Goal: Task Accomplishment & Management: Complete application form

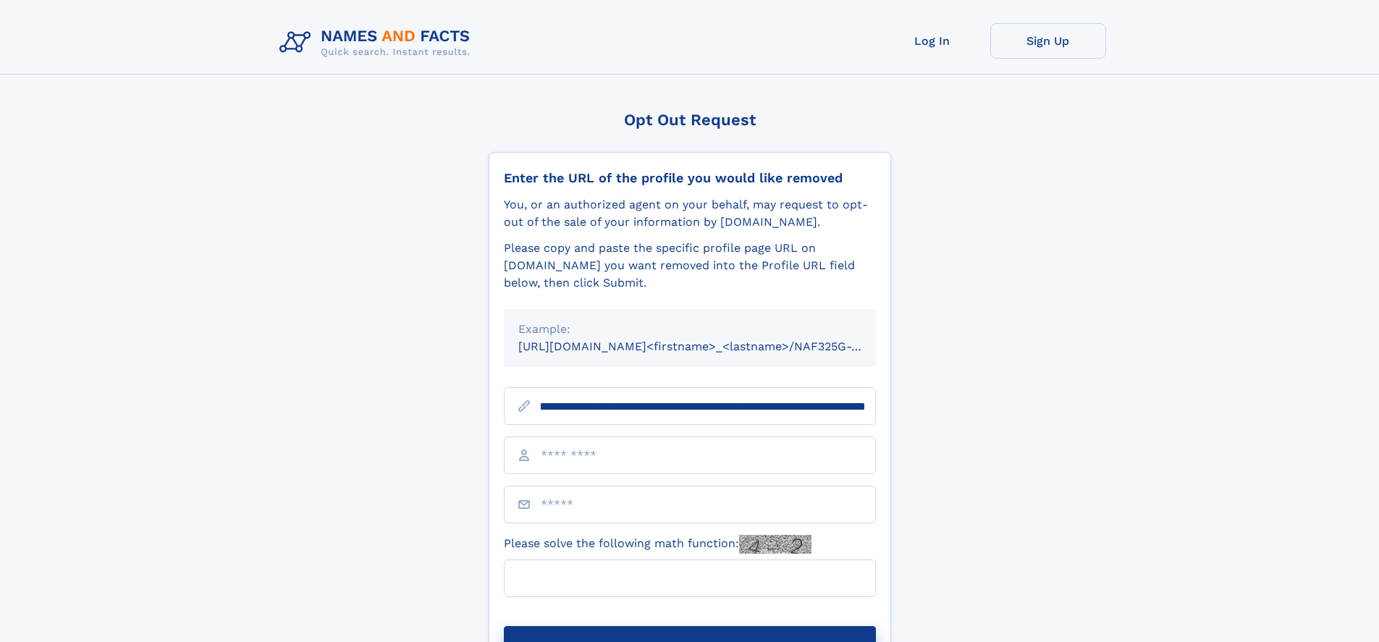
scroll to position [0, 174]
type input "**********"
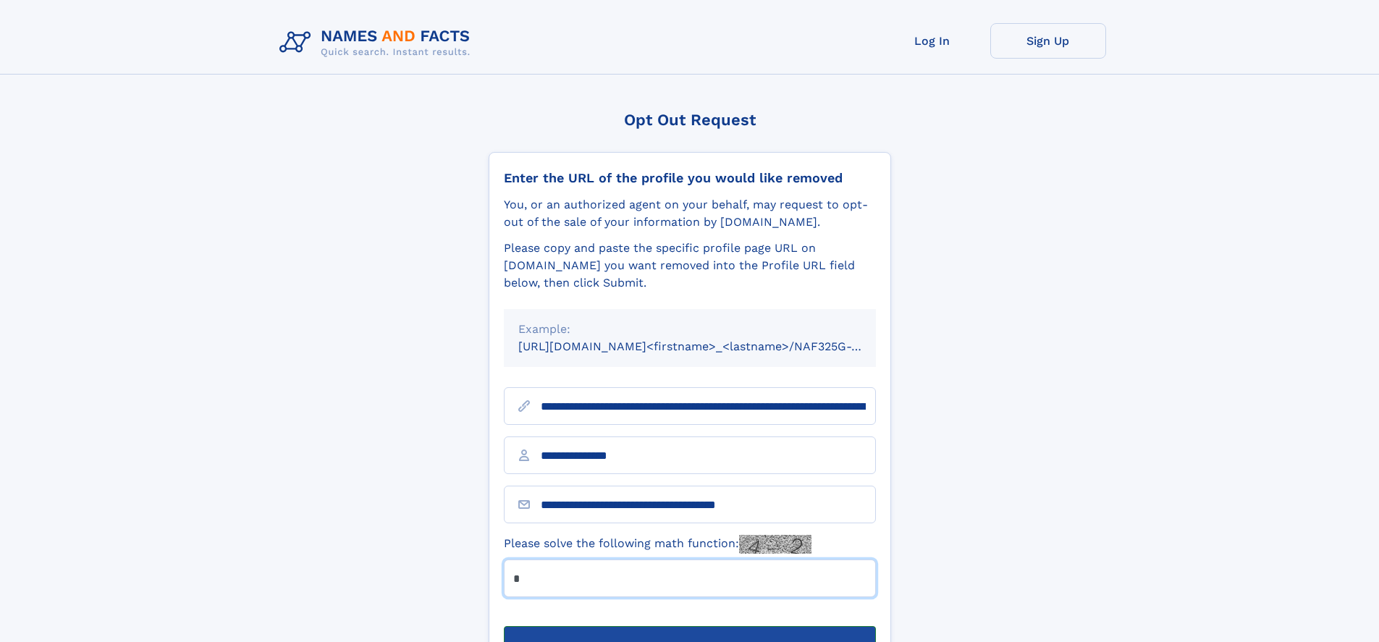
type input "*"
click at [689, 626] on button "Submit Opt Out Request" at bounding box center [690, 649] width 372 height 46
